Goal: Task Accomplishment & Management: Manage account settings

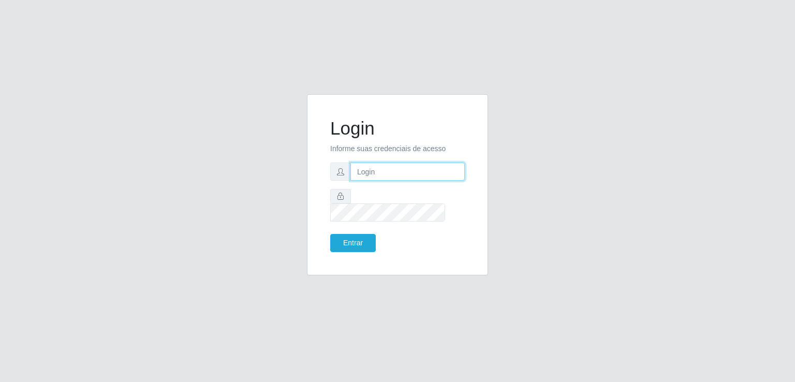
click at [388, 181] on input "text" at bounding box center [407, 171] width 114 height 18
type input "inaciaraquelsa@gmail.com"
click at [344, 234] on button "Entrar" at bounding box center [353, 243] width 46 height 18
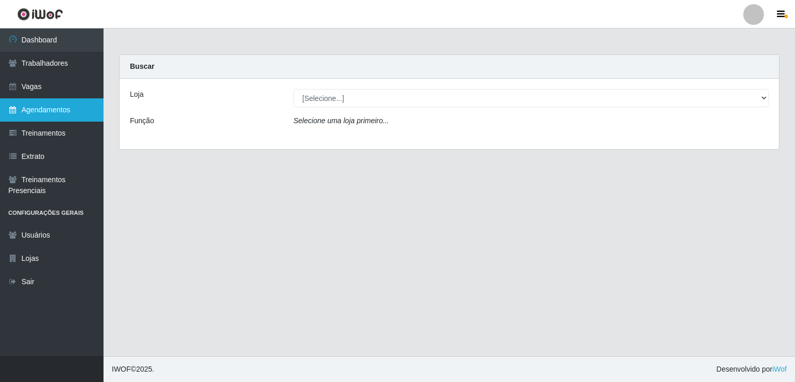
click at [42, 120] on link "Agendamentos" at bounding box center [51, 109] width 103 height 23
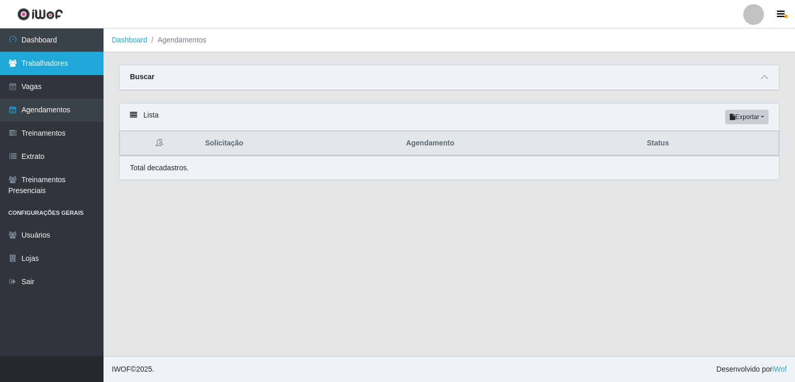
click at [55, 71] on link "Trabalhadores" at bounding box center [51, 63] width 103 height 23
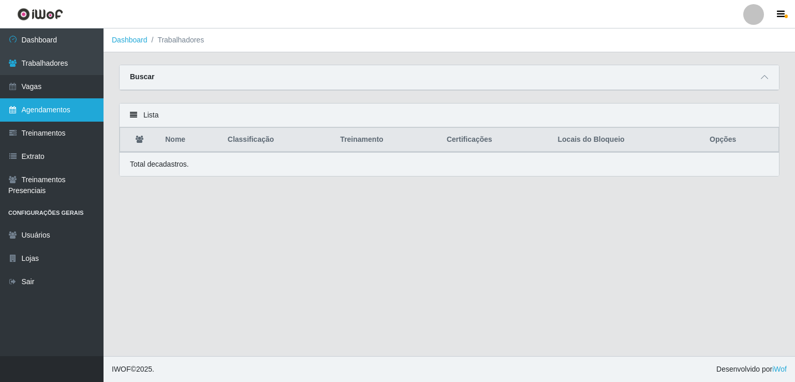
click at [45, 102] on link "Agendamentos" at bounding box center [51, 109] width 103 height 23
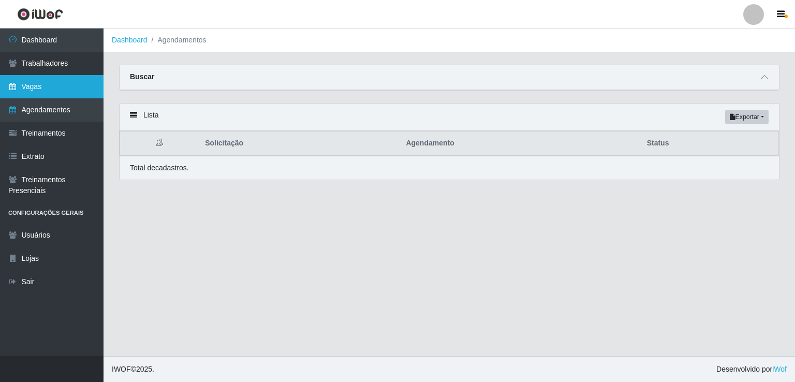
click at [47, 92] on link "Vagas" at bounding box center [51, 86] width 103 height 23
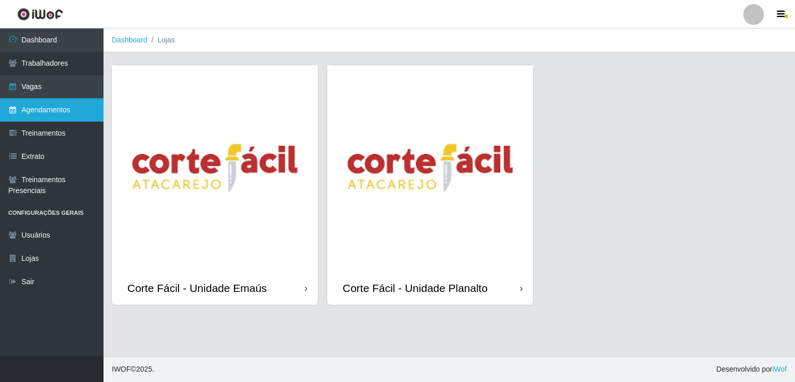
click at [32, 115] on link "Agendamentos" at bounding box center [51, 109] width 103 height 23
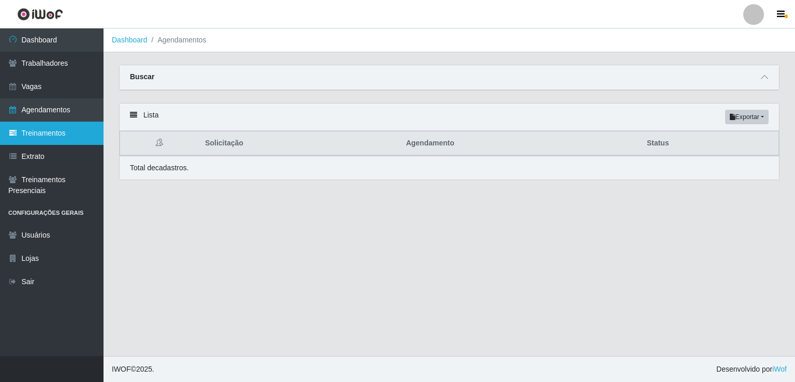
click at [25, 141] on link "Treinamentos" at bounding box center [51, 133] width 103 height 23
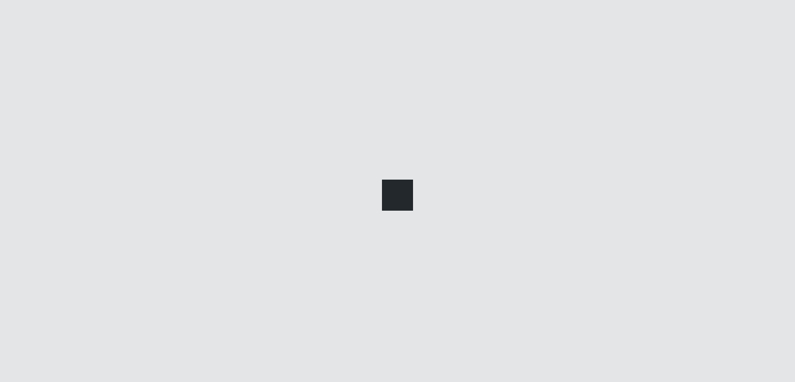
click at [41, 116] on div at bounding box center [397, 191] width 795 height 382
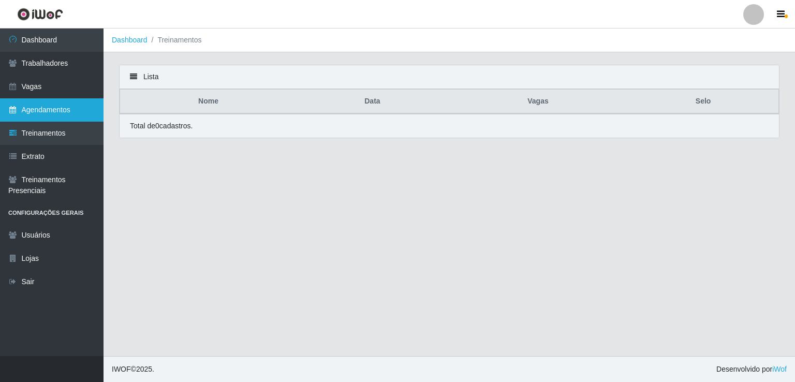
click at [51, 104] on link "Agendamentos" at bounding box center [51, 109] width 103 height 23
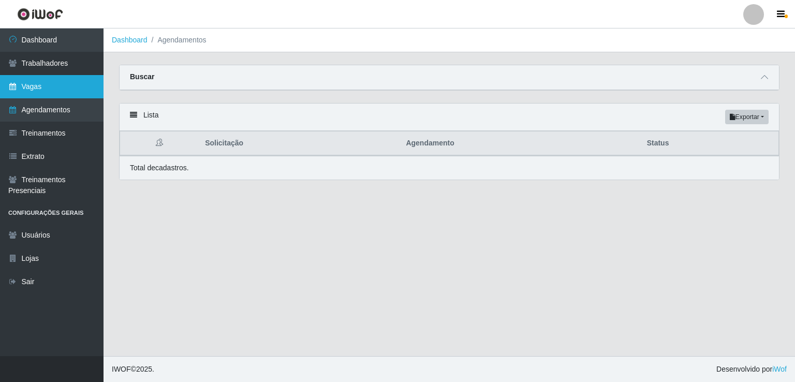
click at [66, 92] on link "Vagas" at bounding box center [51, 86] width 103 height 23
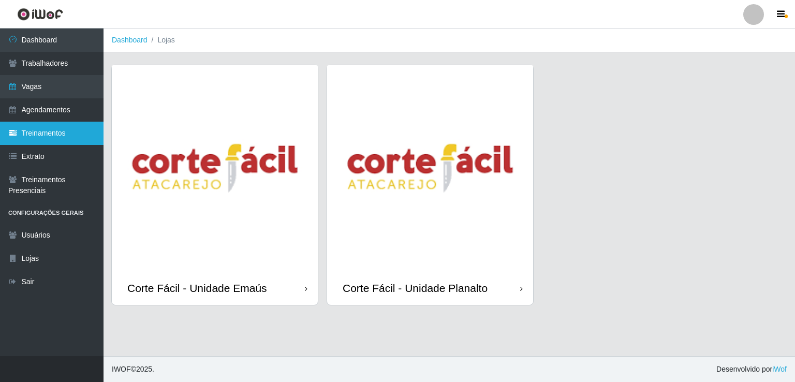
click at [48, 141] on link "Treinamentos" at bounding box center [51, 133] width 103 height 23
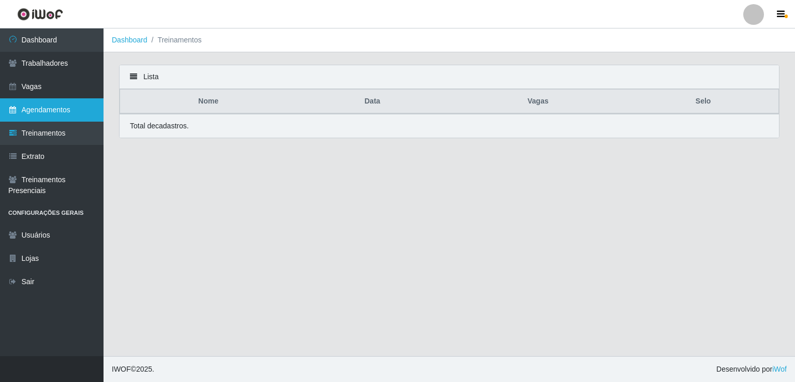
click at [52, 104] on link "Agendamentos" at bounding box center [51, 109] width 103 height 23
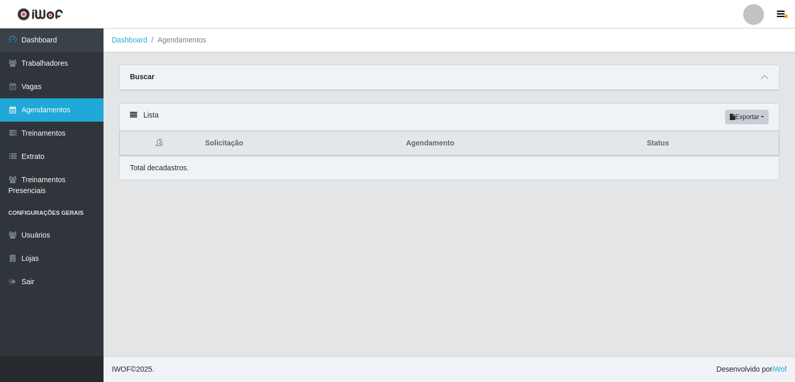
click at [50, 104] on link "Agendamentos" at bounding box center [51, 109] width 103 height 23
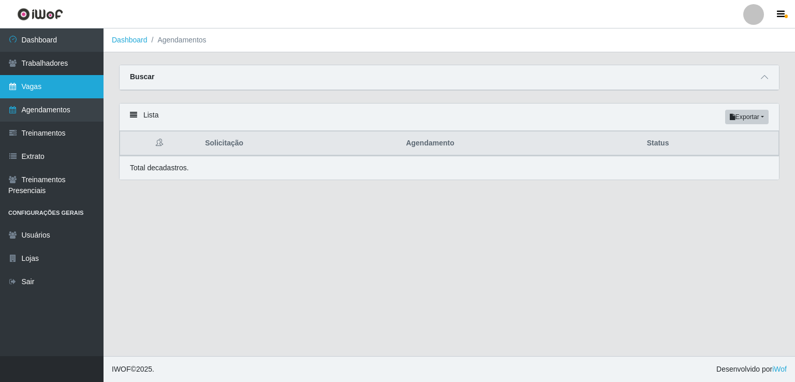
click at [50, 89] on link "Vagas" at bounding box center [51, 86] width 103 height 23
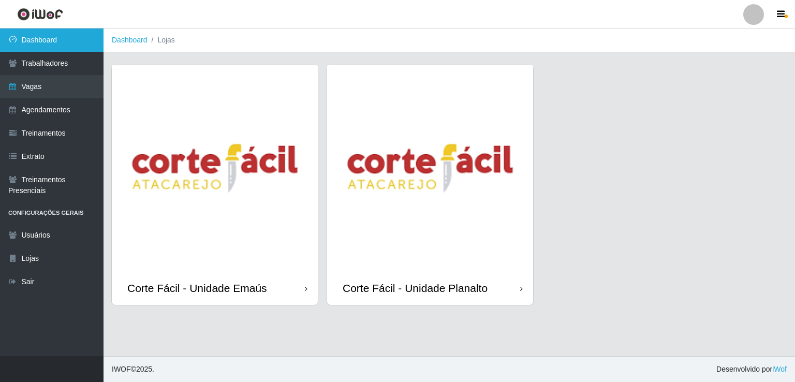
click at [65, 44] on link "Dashboard" at bounding box center [51, 39] width 103 height 23
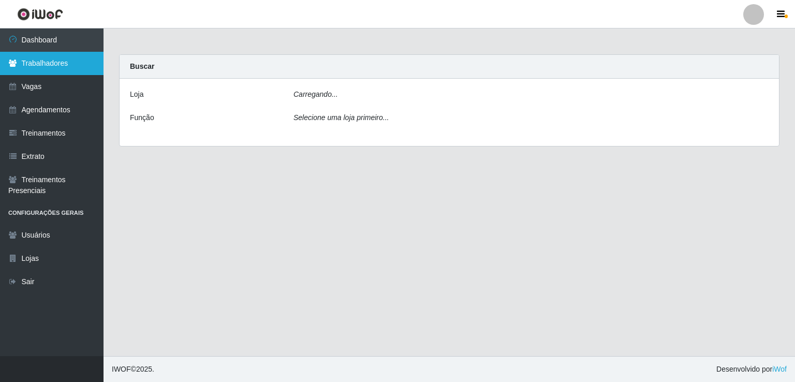
click at [61, 61] on link "Trabalhadores" at bounding box center [51, 63] width 103 height 23
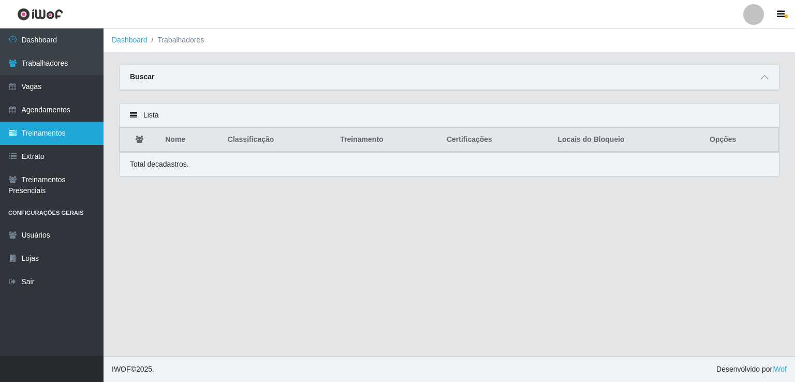
click at [57, 122] on link "Treinamentos" at bounding box center [51, 133] width 103 height 23
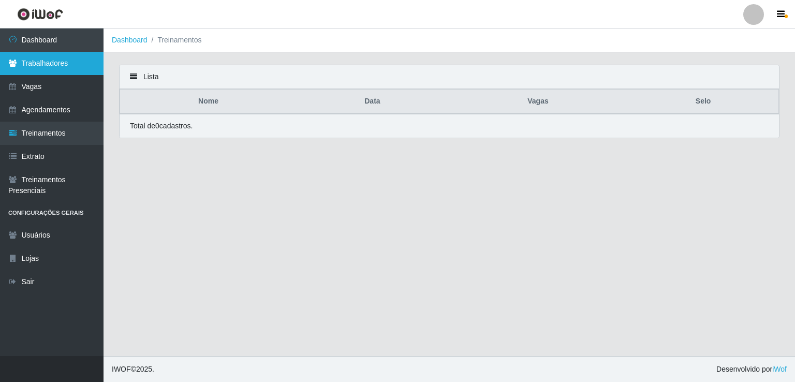
click at [67, 70] on link "Trabalhadores" at bounding box center [51, 63] width 103 height 23
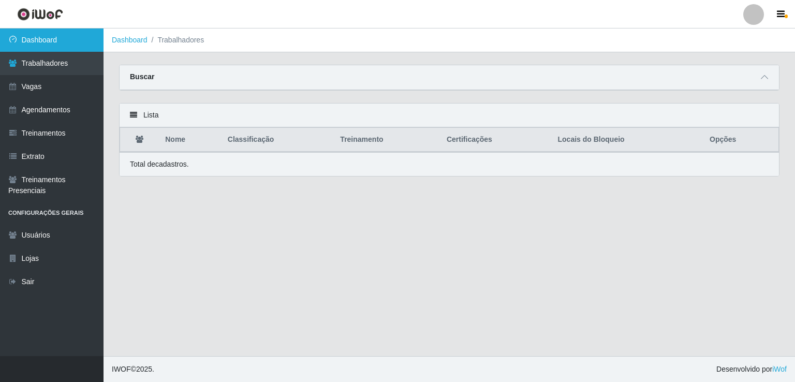
click at [58, 41] on link "Dashboard" at bounding box center [51, 39] width 103 height 23
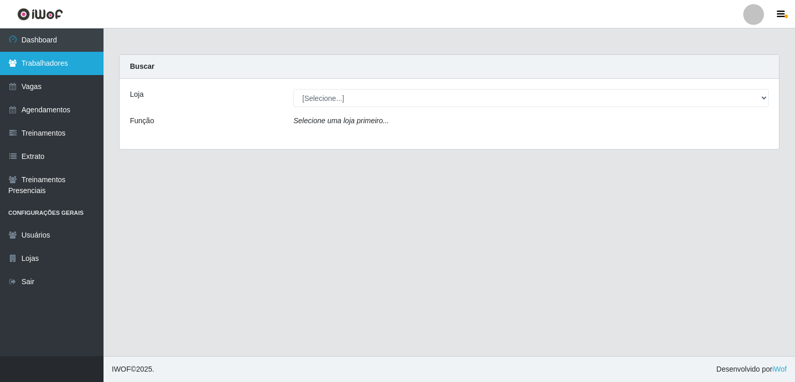
click at [53, 71] on link "Trabalhadores" at bounding box center [51, 63] width 103 height 23
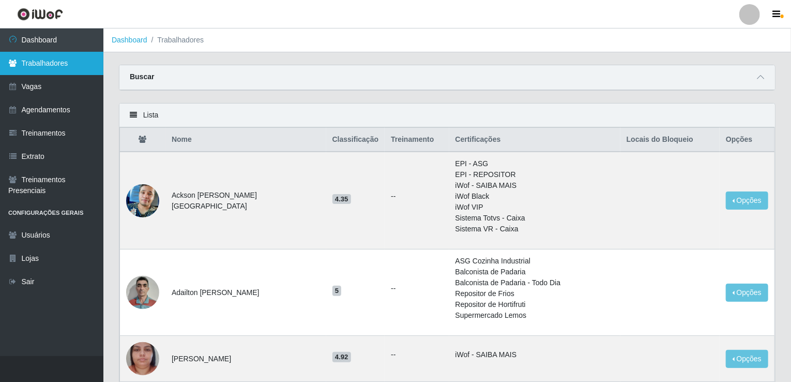
click at [70, 69] on link "Trabalhadores" at bounding box center [51, 63] width 103 height 23
click at [70, 66] on link "Trabalhadores" at bounding box center [51, 63] width 103 height 23
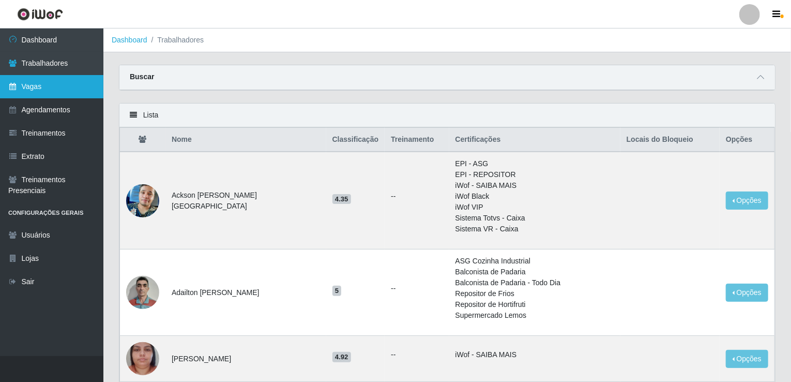
click at [54, 77] on link "Vagas" at bounding box center [51, 86] width 103 height 23
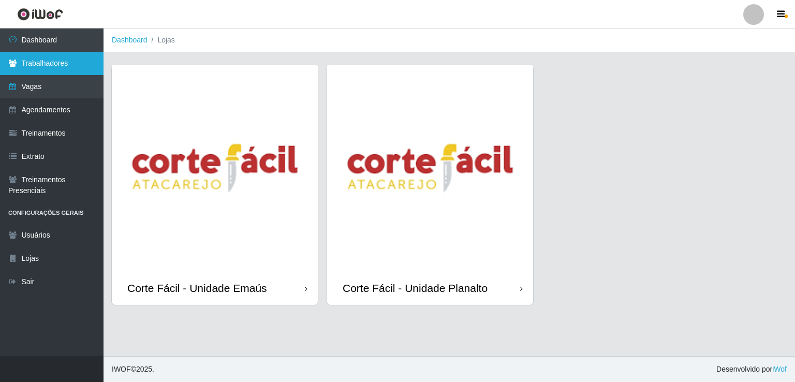
click at [56, 65] on link "Trabalhadores" at bounding box center [51, 63] width 103 height 23
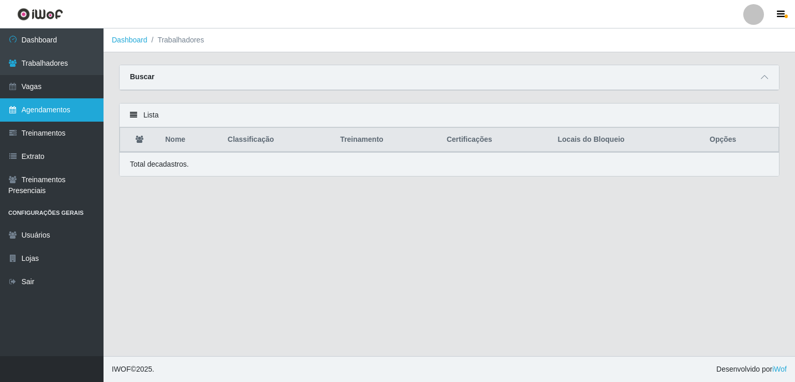
click at [70, 106] on link "Agendamentos" at bounding box center [51, 109] width 103 height 23
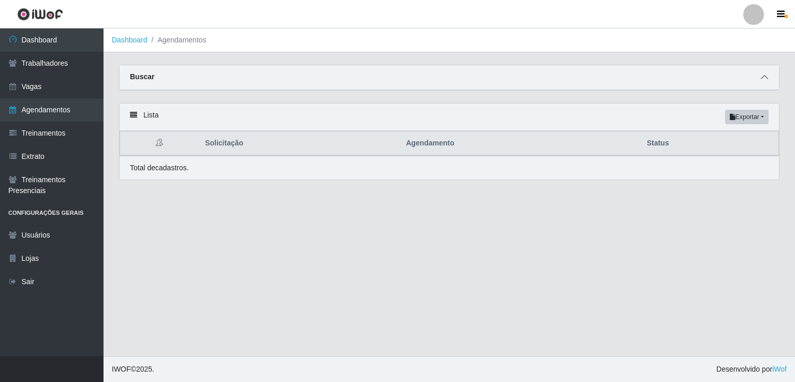
click at [768, 73] on span at bounding box center [764, 77] width 12 height 12
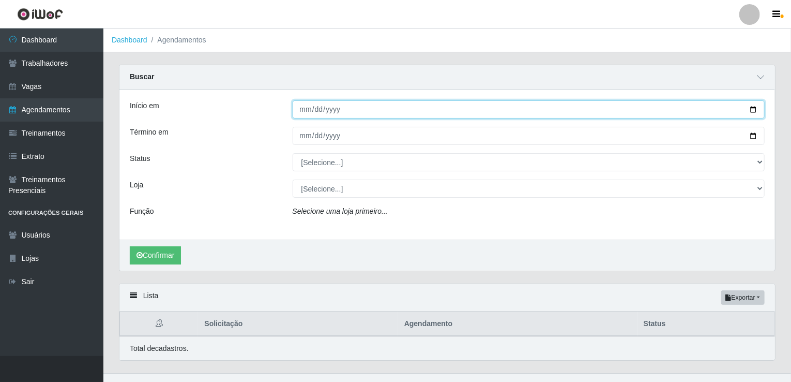
click at [299, 110] on input "Início em" at bounding box center [529, 109] width 473 height 18
type input "[DATE]"
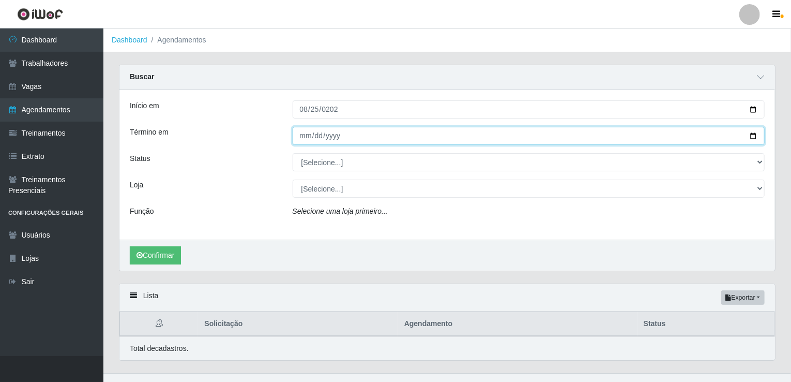
drag, startPoint x: 310, startPoint y: 129, endPoint x: 304, endPoint y: 132, distance: 6.5
click at [304, 132] on input "Término em" at bounding box center [529, 136] width 473 height 18
click at [306, 134] on input "Término em" at bounding box center [529, 136] width 473 height 18
type input "[DATE]"
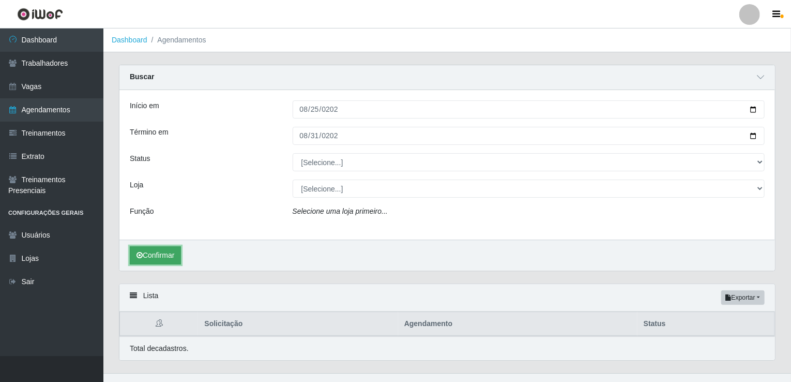
click at [157, 263] on button "Confirmar" at bounding box center [155, 255] width 51 height 18
click at [352, 201] on div "Início em 2025-08-25 Término em 2025-08-31 Status [Selecione...] AGENDADO AGUAR…" at bounding box center [447, 164] width 656 height 149
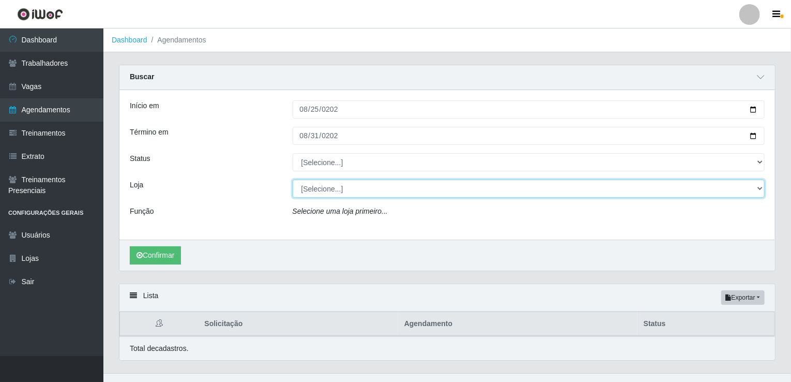
click at [350, 185] on select "[Selecione...] Corte Fácil - Unidade Emaús Corte Fácil - Unidade Planalto" at bounding box center [529, 188] width 473 height 18
select select "201"
click at [293, 179] on select "[Selecione...] Corte Fácil - Unidade Emaús Corte Fácil - Unidade Planalto" at bounding box center [529, 188] width 473 height 18
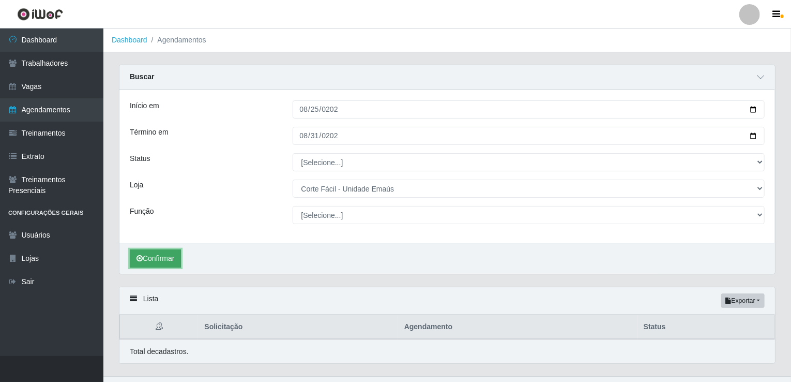
click at [170, 263] on button "Confirmar" at bounding box center [155, 258] width 51 height 18
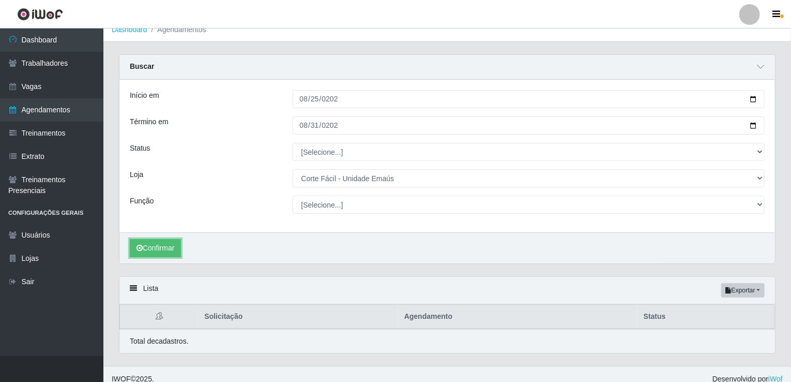
scroll to position [19, 0]
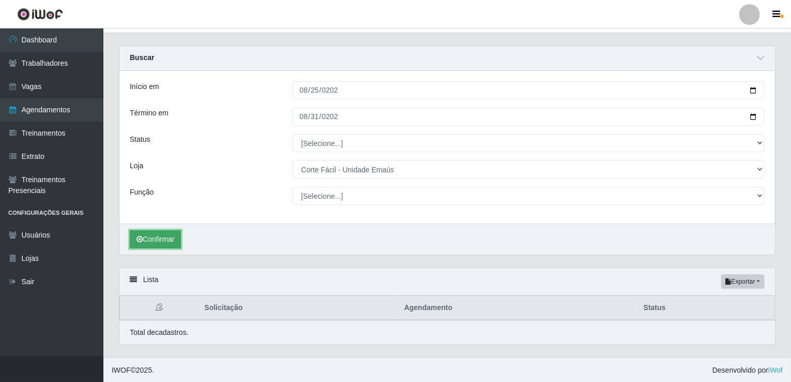
click at [178, 241] on button "Confirmar" at bounding box center [155, 239] width 51 height 18
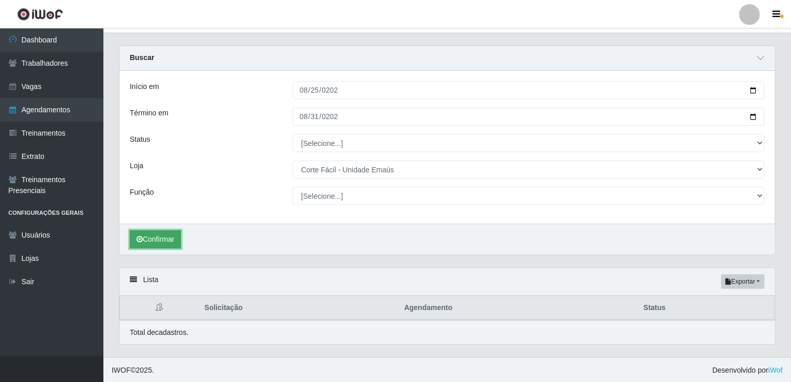
click at [178, 241] on button "Confirmar" at bounding box center [155, 239] width 51 height 18
click at [170, 246] on button "Confirmar" at bounding box center [155, 239] width 51 height 18
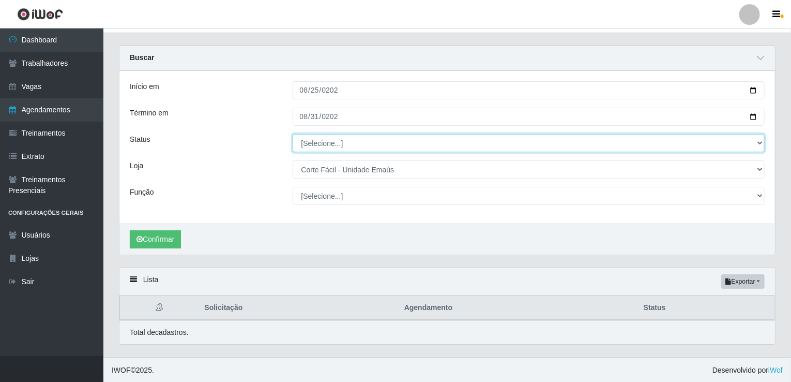
click at [333, 143] on select "[Selecione...] AGENDADO AGUARDANDO LIBERAR EM ANDAMENTO EM REVISÃO FINALIZADO C…" at bounding box center [529, 143] width 473 height 18
select select "AGENDADO"
click at [293, 134] on select "[Selecione...] AGENDADO AGUARDANDO LIBERAR EM ANDAMENTO EM REVISÃO FINALIZADO C…" at bounding box center [529, 143] width 473 height 18
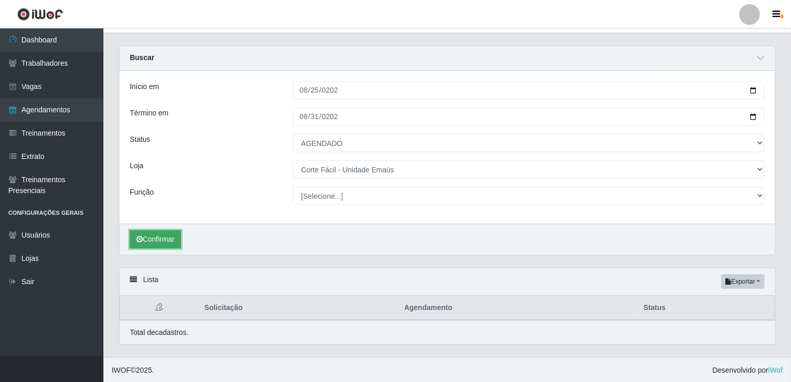
click at [159, 237] on button "Confirmar" at bounding box center [155, 239] width 51 height 18
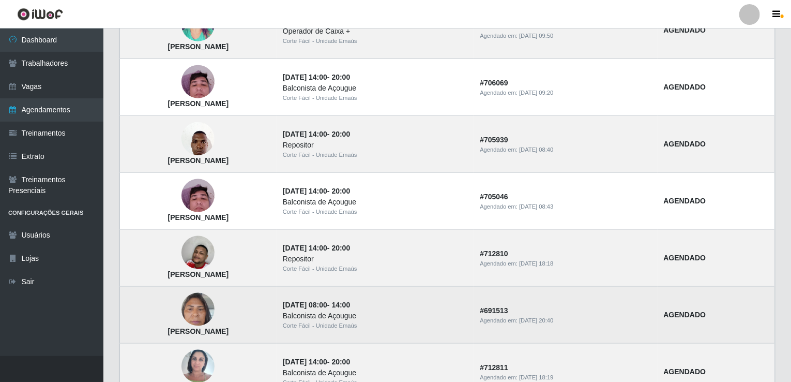
scroll to position [588, 0]
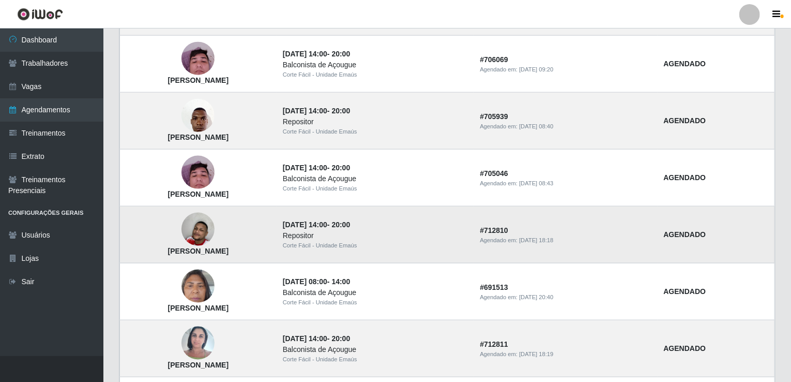
click at [215, 222] on img at bounding box center [198, 229] width 33 height 55
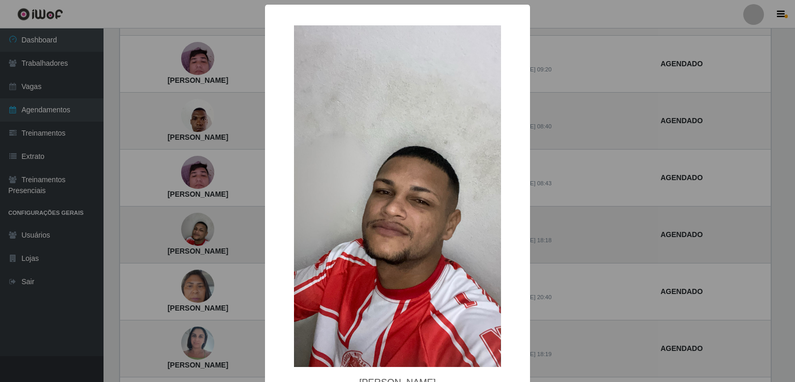
click at [243, 222] on div "× Pedro Augusto Ventura de Brito OK Cancel" at bounding box center [397, 191] width 795 height 382
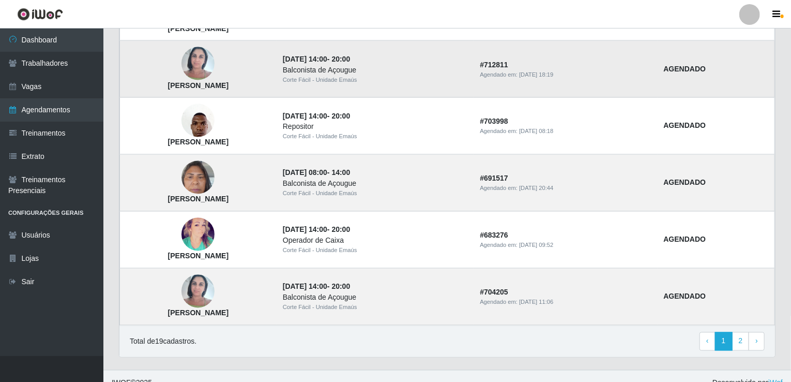
scroll to position [878, 0]
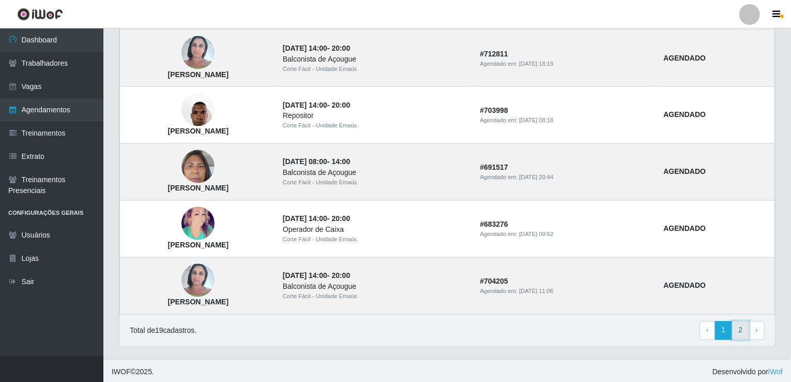
click at [737, 327] on link "2" at bounding box center [741, 330] width 18 height 19
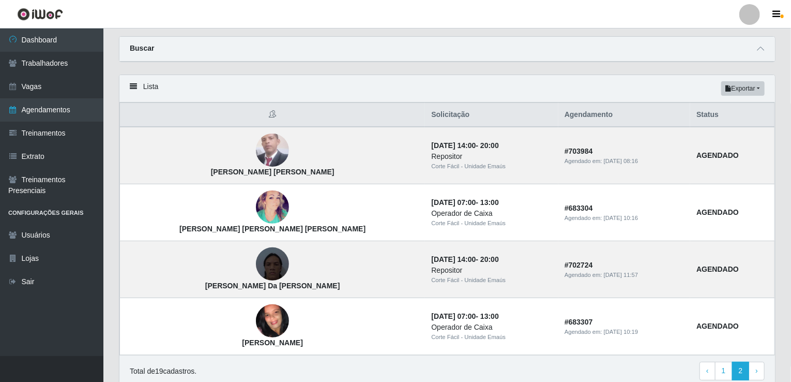
scroll to position [52, 0]
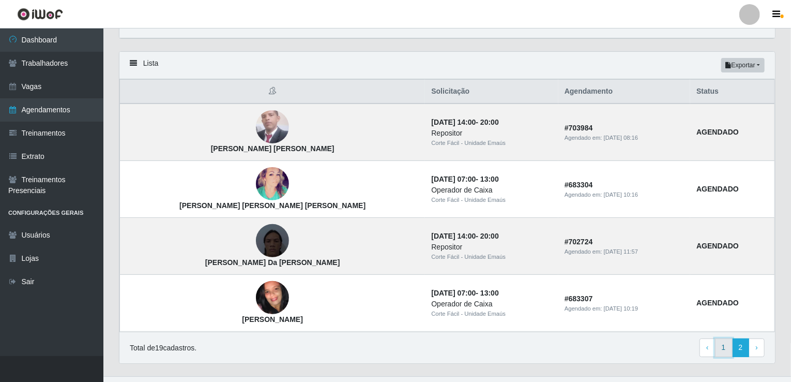
click at [720, 350] on link "1" at bounding box center [724, 347] width 18 height 19
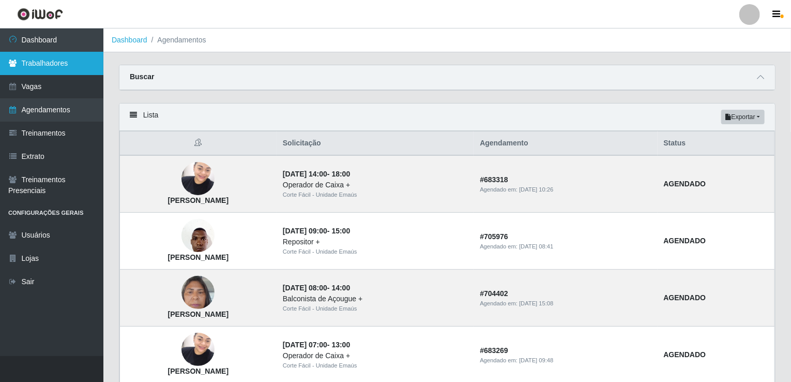
click at [56, 65] on link "Trabalhadores" at bounding box center [51, 63] width 103 height 23
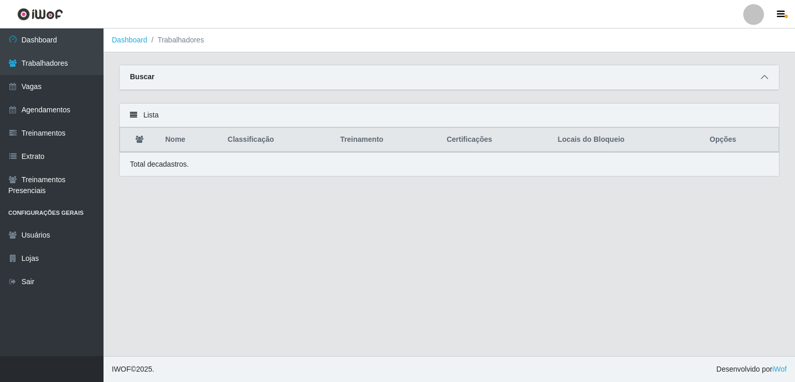
click at [768, 75] on span at bounding box center [764, 77] width 12 height 12
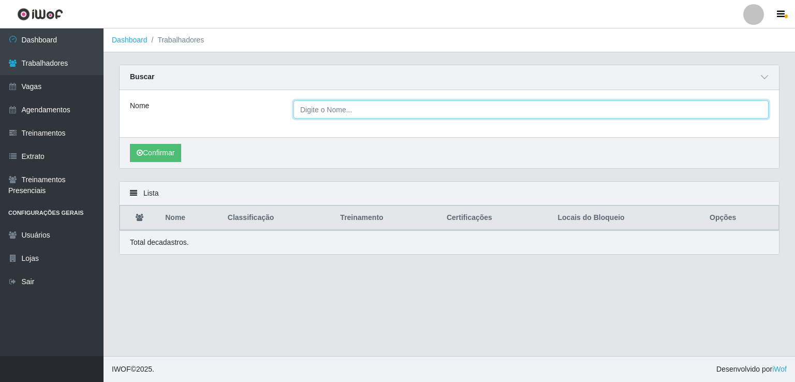
click at [296, 111] on input "Nome" at bounding box center [530, 109] width 475 height 18
type input "[PERSON_NAME]"
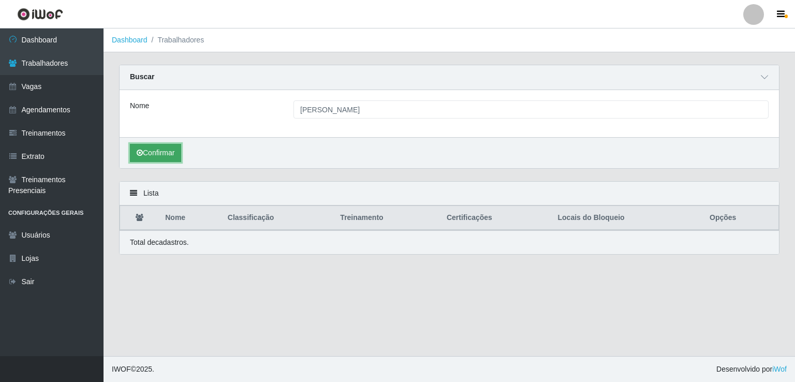
click at [172, 146] on button "Confirmar" at bounding box center [155, 153] width 51 height 18
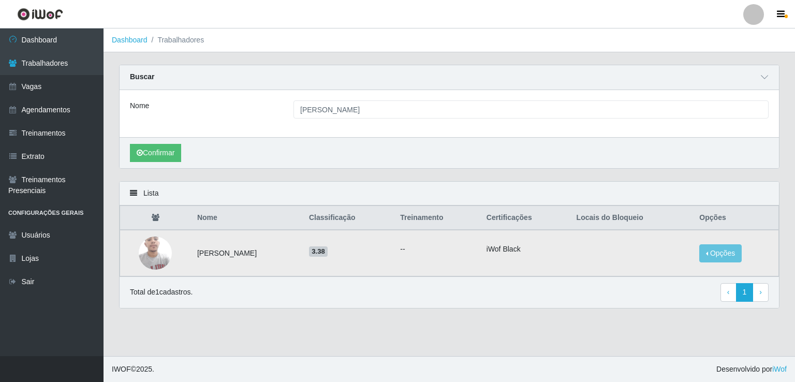
click at [151, 248] on img at bounding box center [155, 253] width 33 height 44
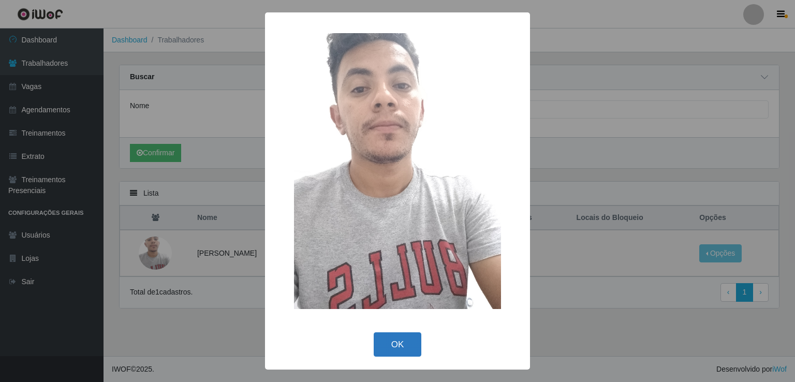
click at [391, 338] on button "OK" at bounding box center [397, 344] width 48 height 24
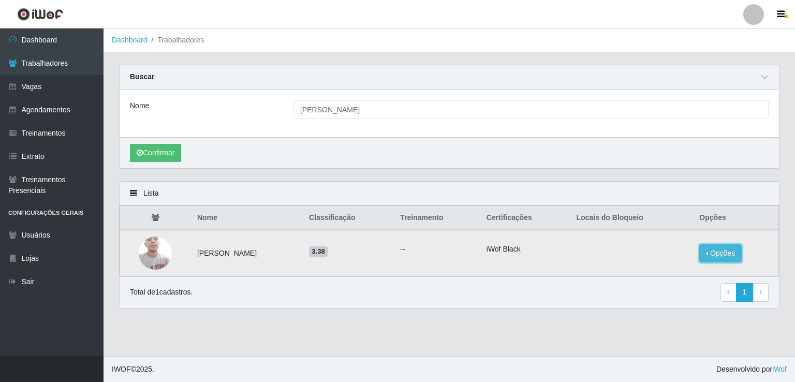
click at [741, 255] on button "Opções" at bounding box center [720, 253] width 42 height 18
click at [672, 261] on button "Bloquear - Loja" at bounding box center [655, 262] width 83 height 21
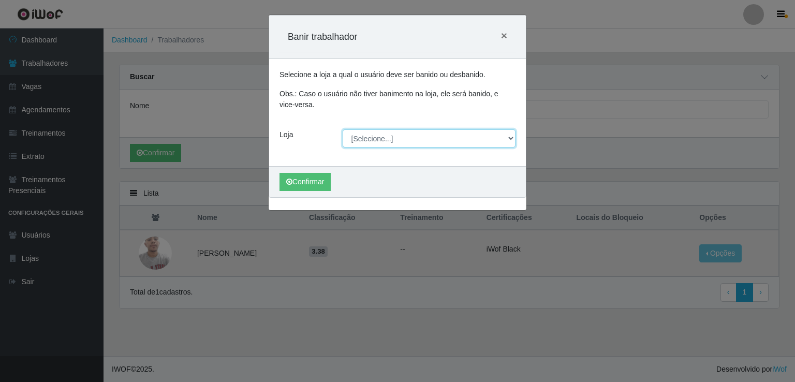
click at [353, 143] on select "[Selecione...] Corte Fácil - Unidade Emaús Corte Fácil - Unidade Planalto" at bounding box center [428, 138] width 173 height 18
click at [501, 37] on span "×" at bounding box center [504, 35] width 6 height 12
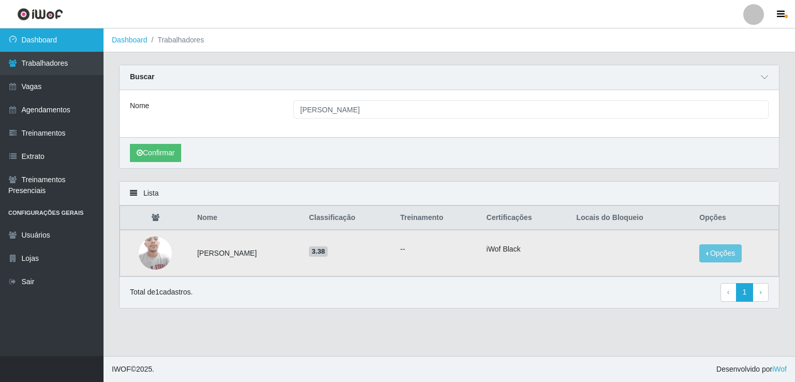
click at [62, 48] on link "Dashboard" at bounding box center [51, 39] width 103 height 23
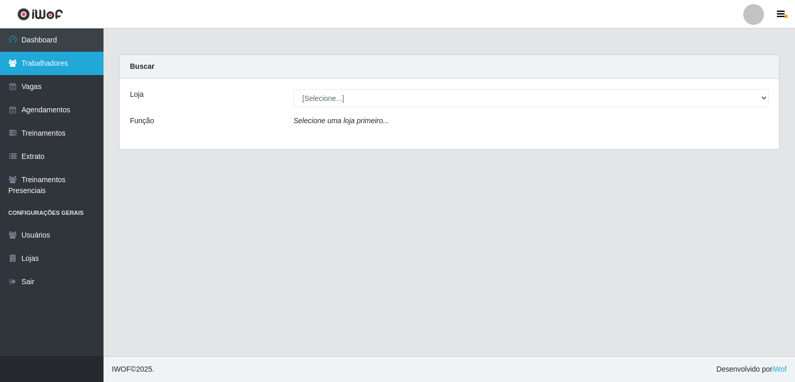
click at [56, 67] on link "Trabalhadores" at bounding box center [51, 63] width 103 height 23
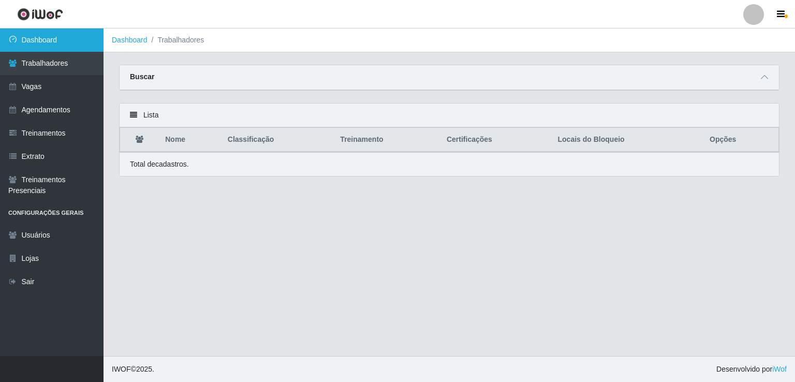
click at [70, 43] on link "Dashboard" at bounding box center [51, 39] width 103 height 23
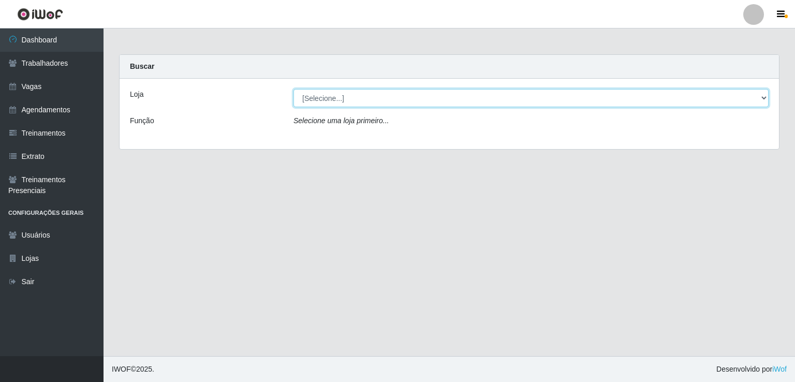
click at [344, 97] on select "[Selecione...] Corte Fácil - Unidade Emaús Corte Fácil - Unidade Planalto" at bounding box center [530, 98] width 475 height 18
select select "201"
click at [293, 89] on select "[Selecione...] Corte Fácil - Unidade Emaús Corte Fácil - Unidade Planalto" at bounding box center [530, 98] width 475 height 18
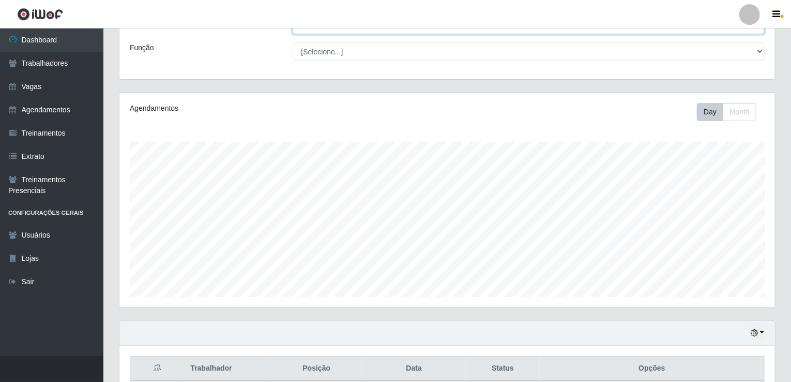
scroll to position [34, 0]
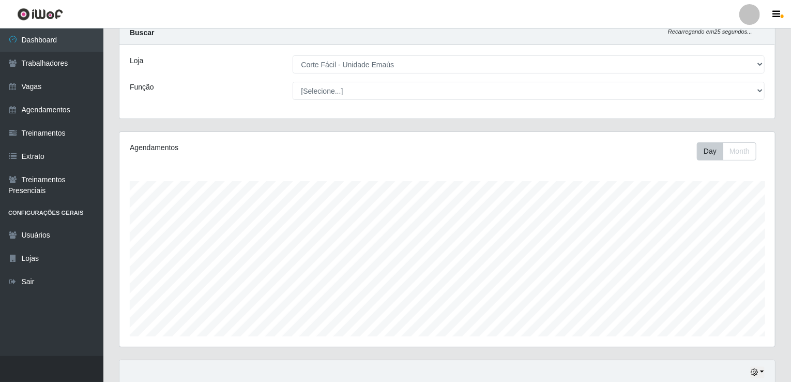
click at [321, 118] on div "Loja [Selecione...] Corte Fácil - Unidade Emaús Corte Fácil - Unidade Planalto …" at bounding box center [447, 81] width 656 height 73
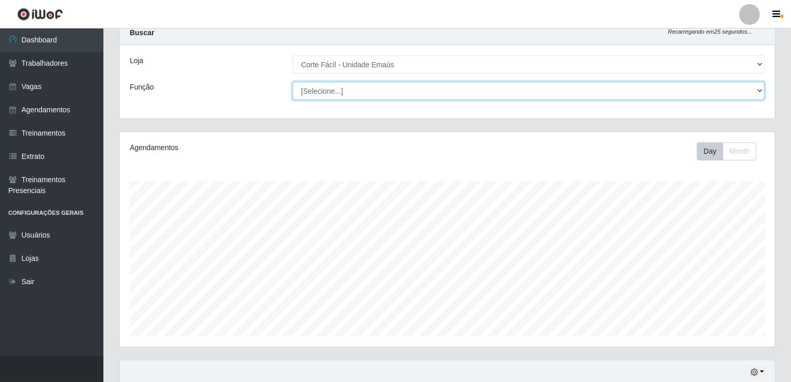
click at [338, 100] on select "[Selecione...] ASG ASG + ASG ++ Auxiliar de Cozinha Auxiliar de Cozinha + Auxil…" at bounding box center [529, 91] width 473 height 18
click at [336, 100] on select "[Selecione...] ASG ASG + ASG ++ Auxiliar de Cozinha Auxiliar de Cozinha + Auxil…" at bounding box center [529, 91] width 473 height 18
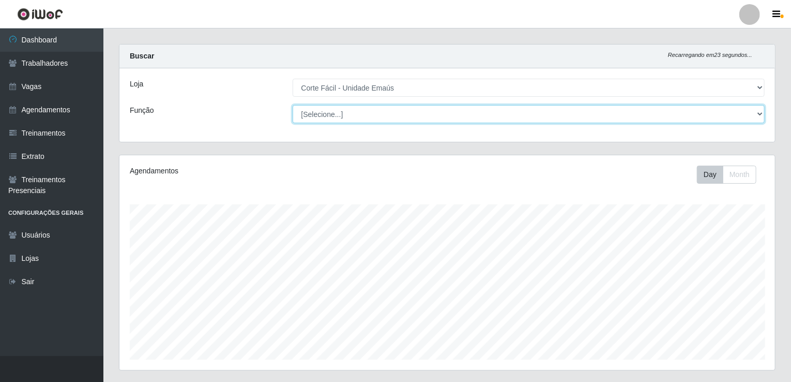
click at [323, 113] on select "[Selecione...] ASG ASG + ASG ++ Auxiliar de Cozinha Auxiliar de Cozinha + Auxil…" at bounding box center [529, 114] width 473 height 18
select select "24"
click at [293, 105] on select "[Selecione...] ASG ASG + ASG ++ Auxiliar de Cozinha Auxiliar de Cozinha + Auxil…" at bounding box center [529, 114] width 473 height 18
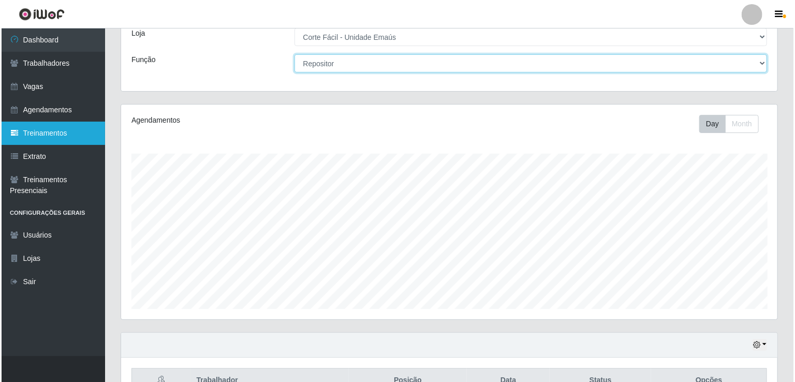
scroll to position [0, 0]
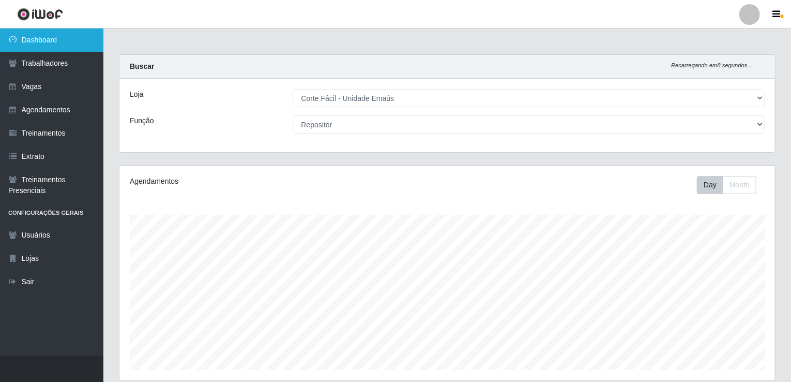
click at [66, 41] on link "Dashboard" at bounding box center [51, 39] width 103 height 23
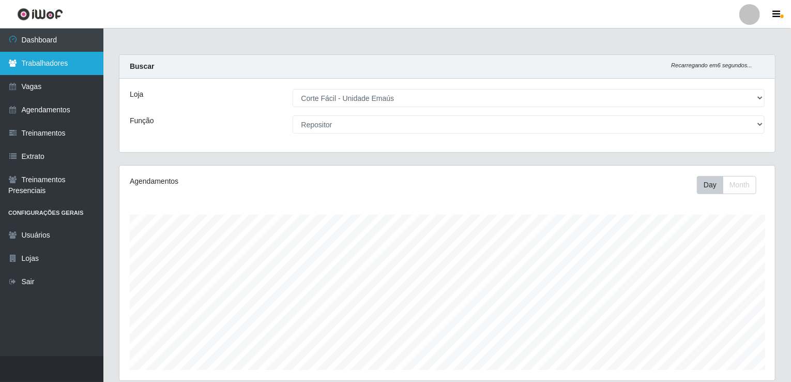
click at [59, 62] on link "Trabalhadores" at bounding box center [51, 63] width 103 height 23
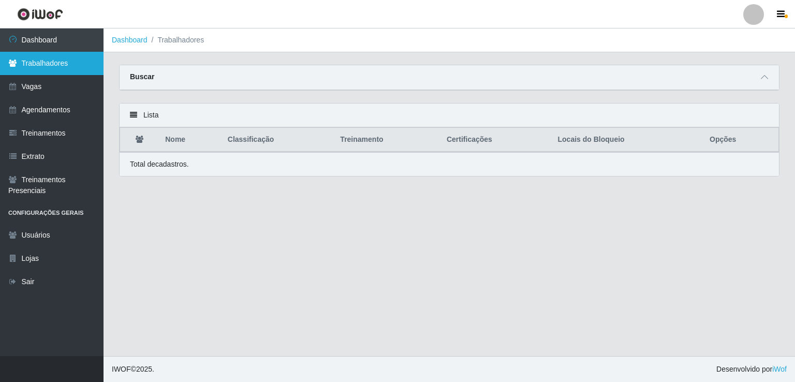
click at [59, 62] on link "Trabalhadores" at bounding box center [51, 63] width 103 height 23
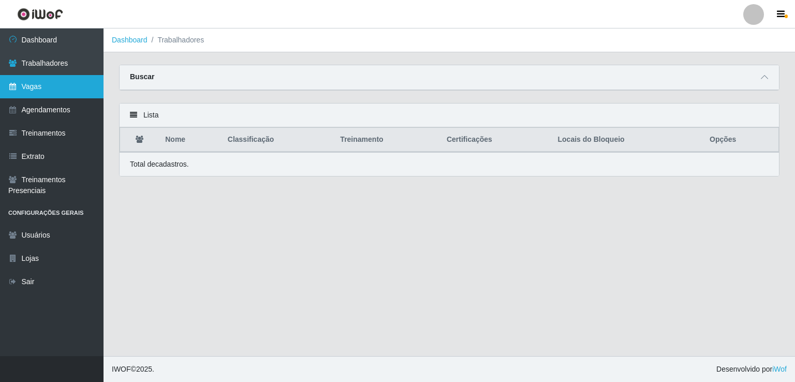
click at [52, 78] on link "Vagas" at bounding box center [51, 86] width 103 height 23
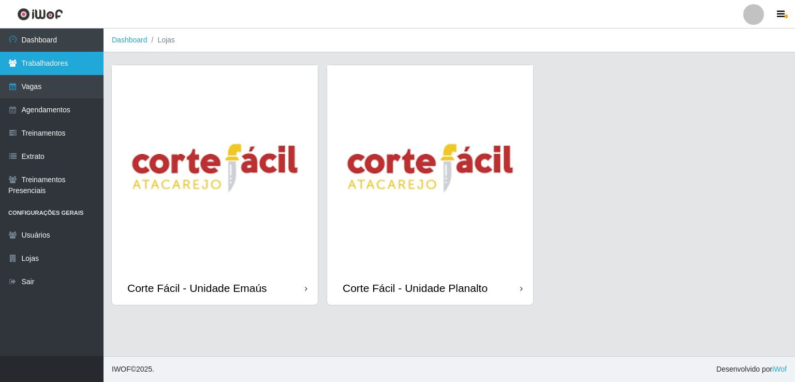
click at [68, 61] on link "Trabalhadores" at bounding box center [51, 63] width 103 height 23
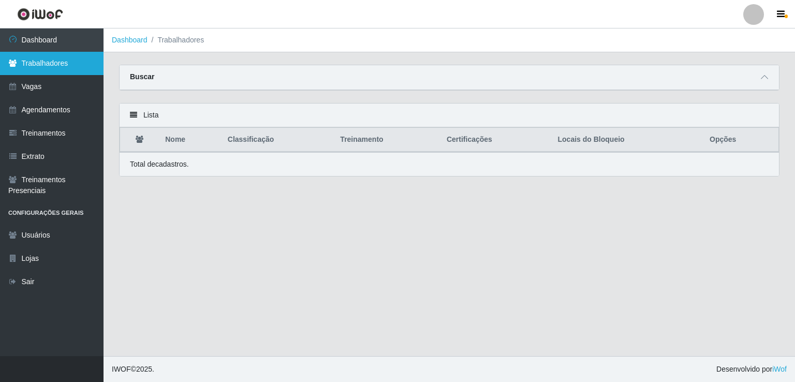
click at [51, 65] on link "Trabalhadores" at bounding box center [51, 63] width 103 height 23
click at [766, 77] on icon at bounding box center [763, 76] width 7 height 7
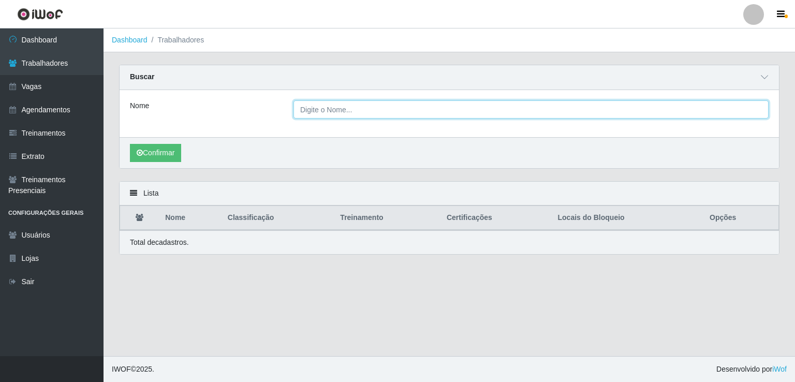
click at [410, 103] on input "Nome" at bounding box center [530, 109] width 475 height 18
type input "[PERSON_NAME]"
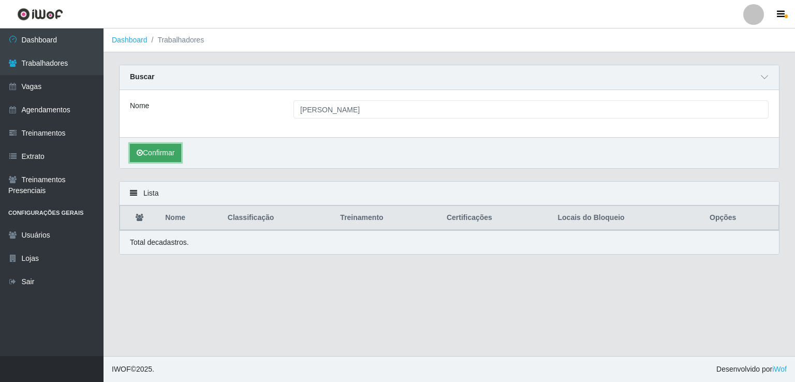
click at [169, 154] on button "Confirmar" at bounding box center [155, 153] width 51 height 18
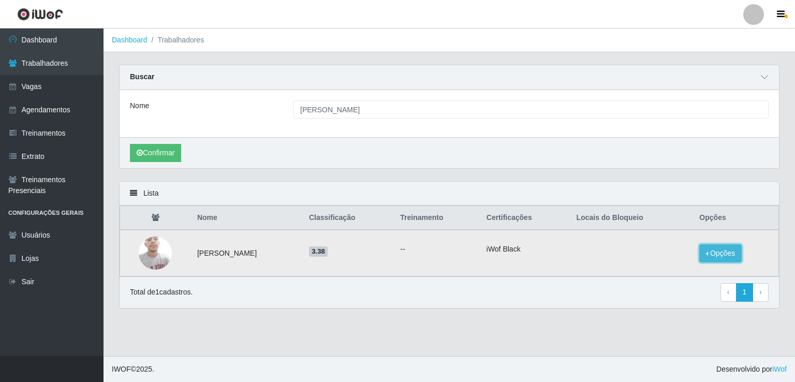
click at [728, 250] on button "Opções" at bounding box center [720, 253] width 42 height 18
click at [656, 263] on button "Bloquear - Loja" at bounding box center [655, 262] width 83 height 21
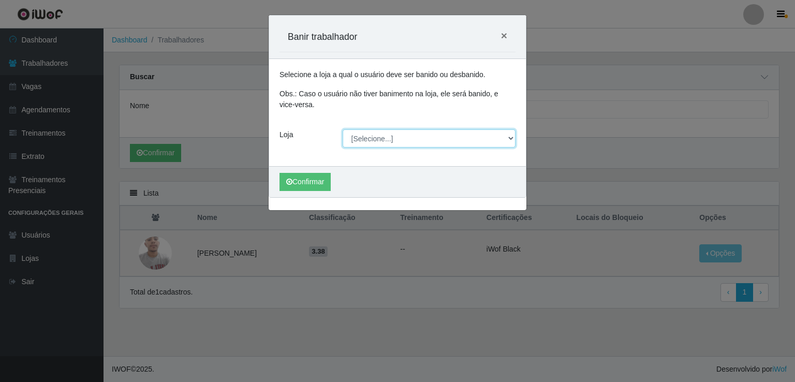
click at [354, 138] on select "[Selecione...] Corte Fácil - Unidade Emaús Corte Fácil - Unidade Planalto" at bounding box center [428, 138] width 173 height 18
select select "201"
click at [342, 129] on select "[Selecione...] Corte Fácil - Unidade Emaús Corte Fácil - Unidade Planalto" at bounding box center [428, 138] width 173 height 18
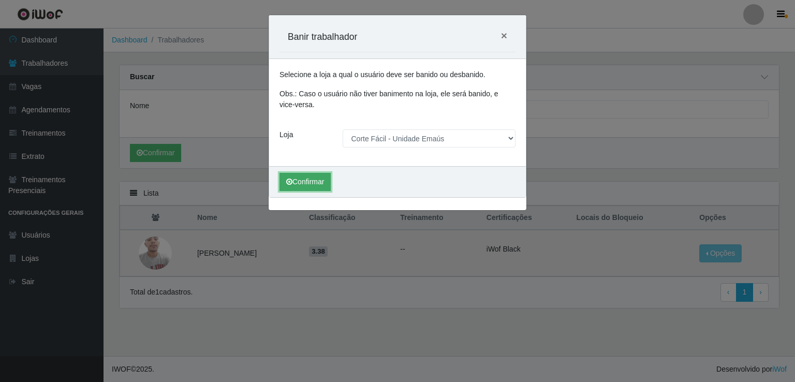
click at [315, 179] on button "Confirmar" at bounding box center [304, 182] width 51 height 18
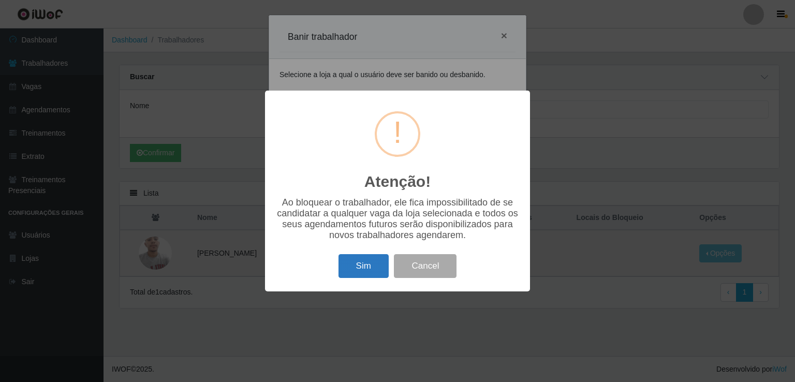
click at [374, 263] on button "Sim" at bounding box center [363, 266] width 50 height 24
